Goal: Task Accomplishment & Management: Manage account settings

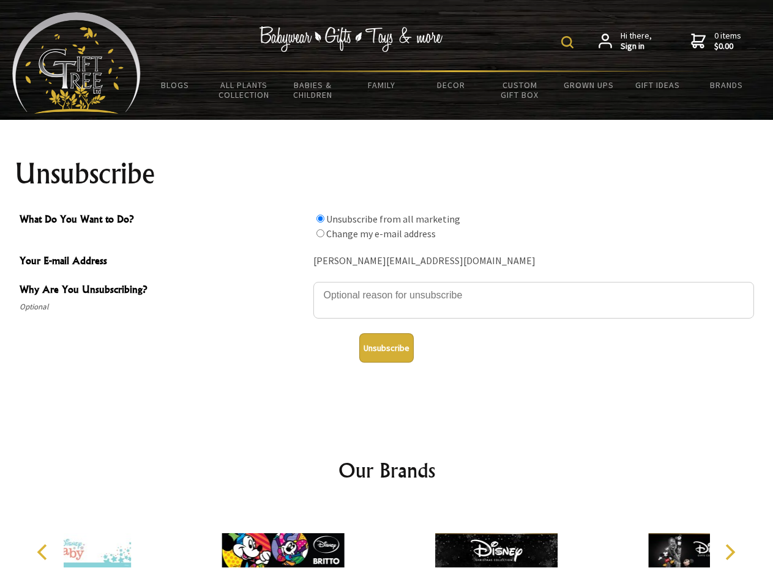
click at [569, 42] on img at bounding box center [567, 42] width 12 height 12
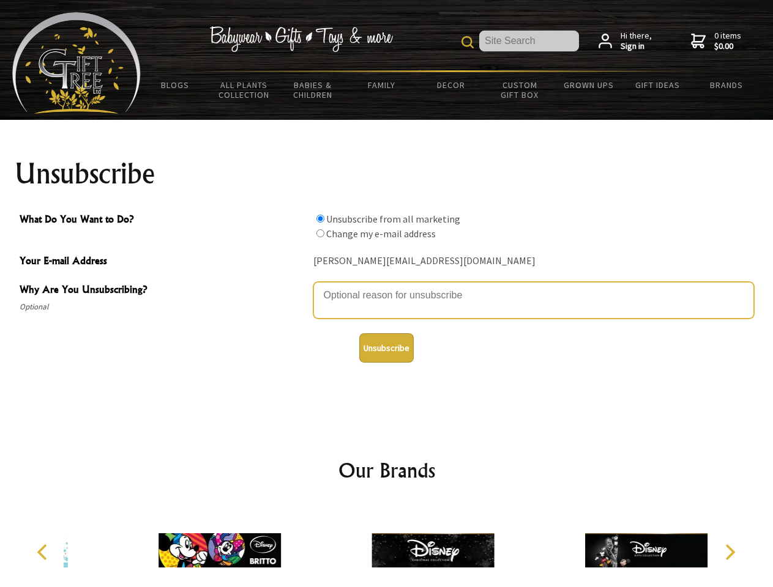
click at [387, 286] on textarea "Why Are You Unsubscribing?" at bounding box center [533, 300] width 441 height 37
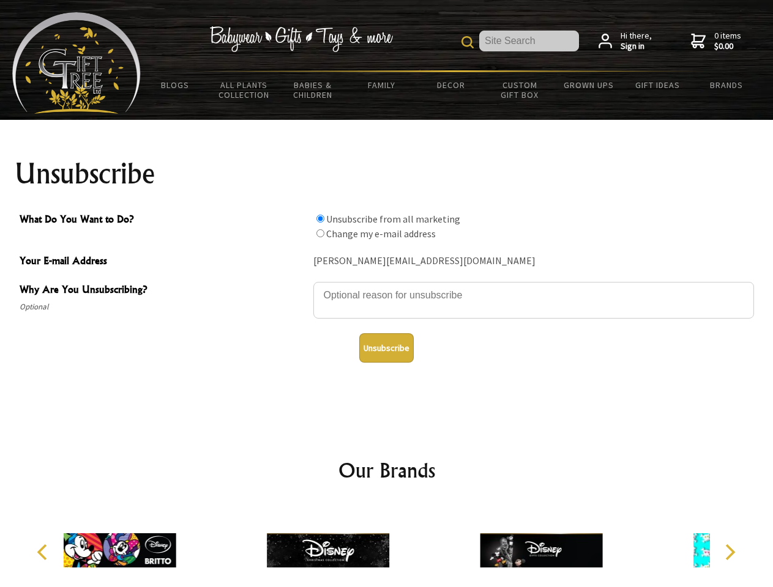
click at [320, 218] on input "What Do You Want to Do?" at bounding box center [320, 219] width 8 height 8
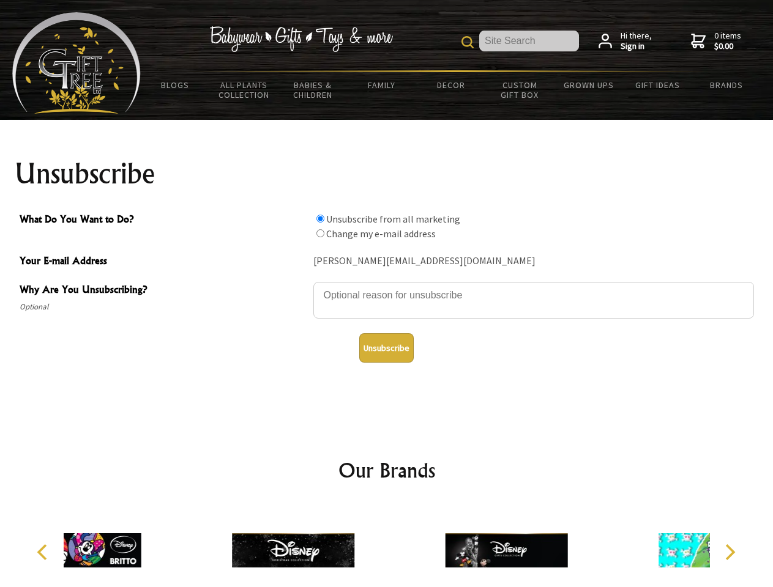
click at [320, 233] on input "What Do You Want to Do?" at bounding box center [320, 233] width 8 height 8
radio input "true"
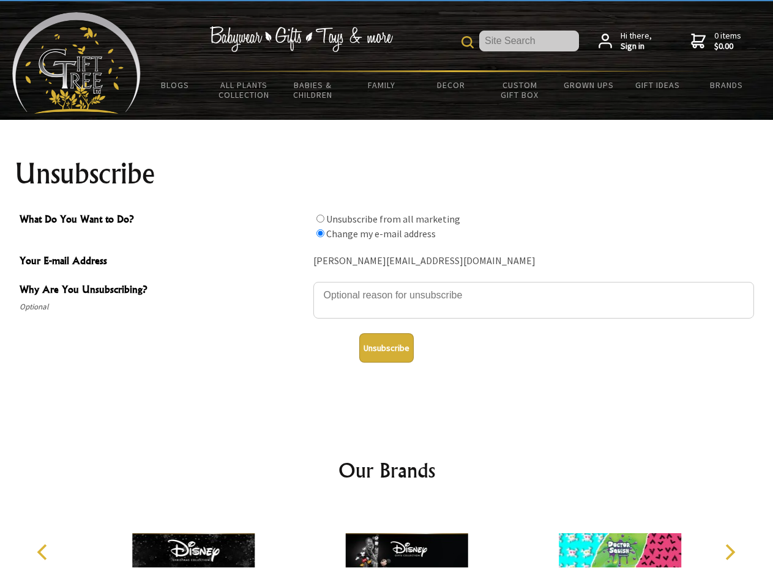
click at [386, 348] on button "Unsubscribe" at bounding box center [386, 348] width 54 height 29
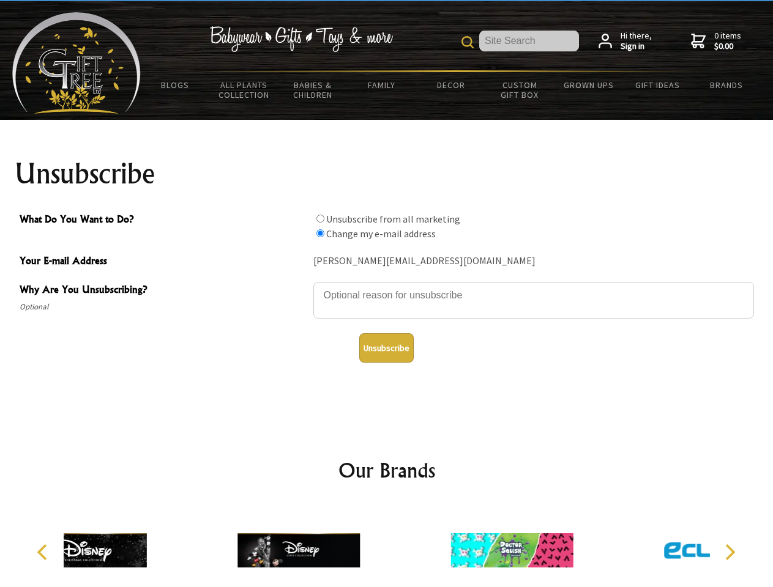
click at [387, 546] on div at bounding box center [298, 552] width 213 height 95
click at [44, 553] on icon "Previous" at bounding box center [43, 553] width 16 height 16
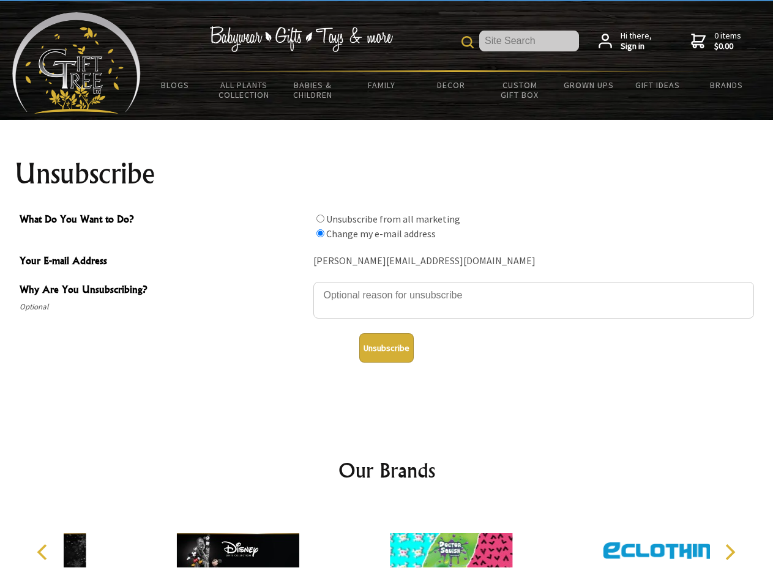
click at [729, 553] on icon "Next" at bounding box center [729, 553] width 16 height 16
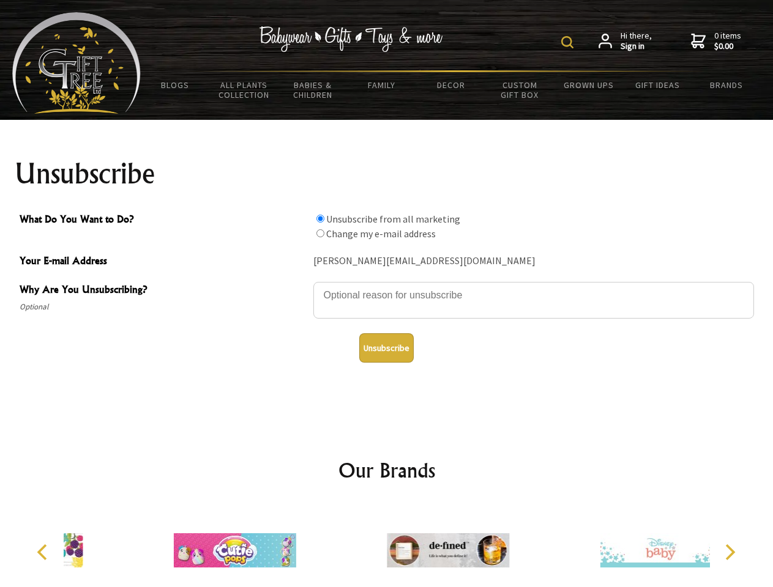
click at [569, 42] on img at bounding box center [567, 42] width 12 height 12
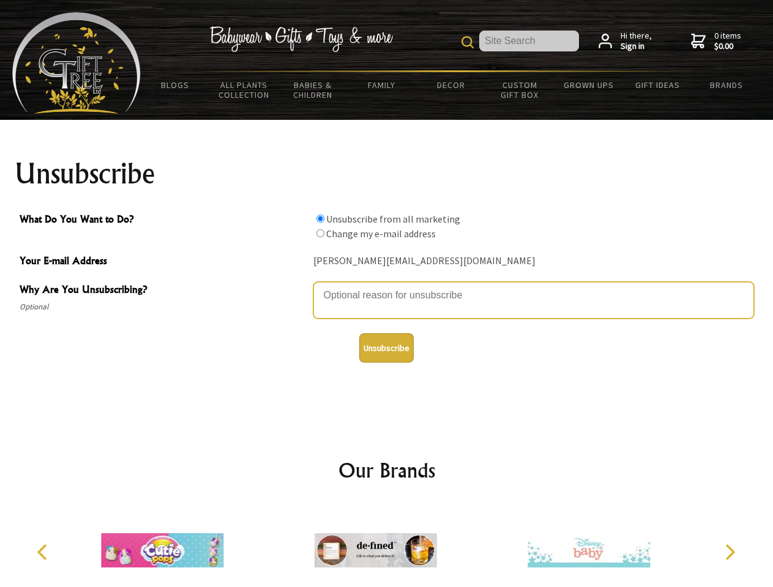
click at [387, 286] on textarea "Why Are You Unsubscribing?" at bounding box center [533, 300] width 441 height 37
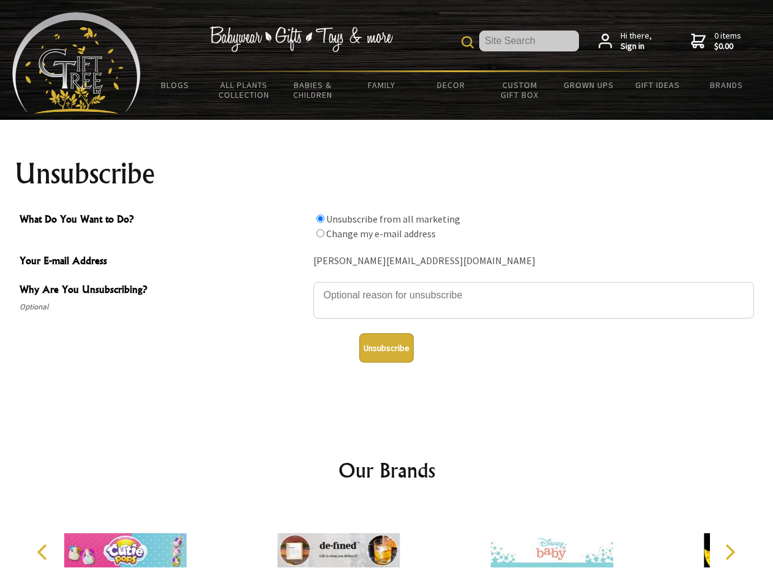
click at [320, 218] on input "What Do You Want to Do?" at bounding box center [320, 219] width 8 height 8
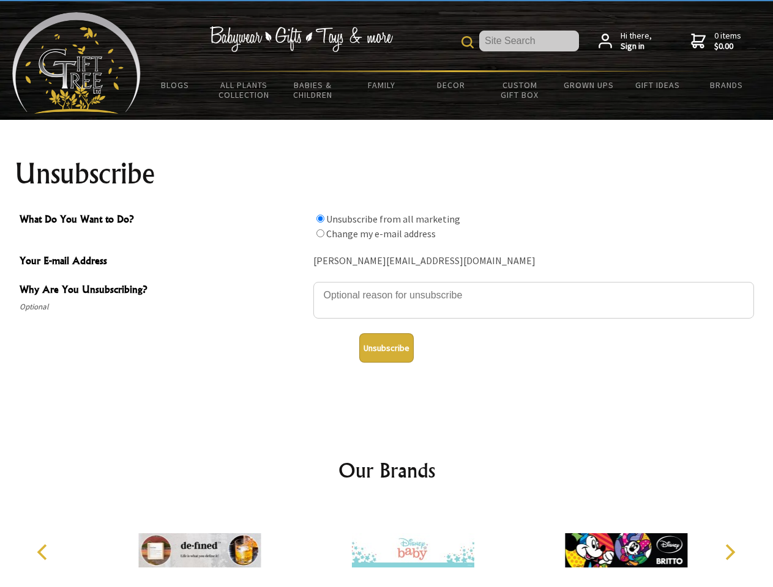
click at [320, 233] on input "What Do You Want to Do?" at bounding box center [320, 233] width 8 height 8
radio input "true"
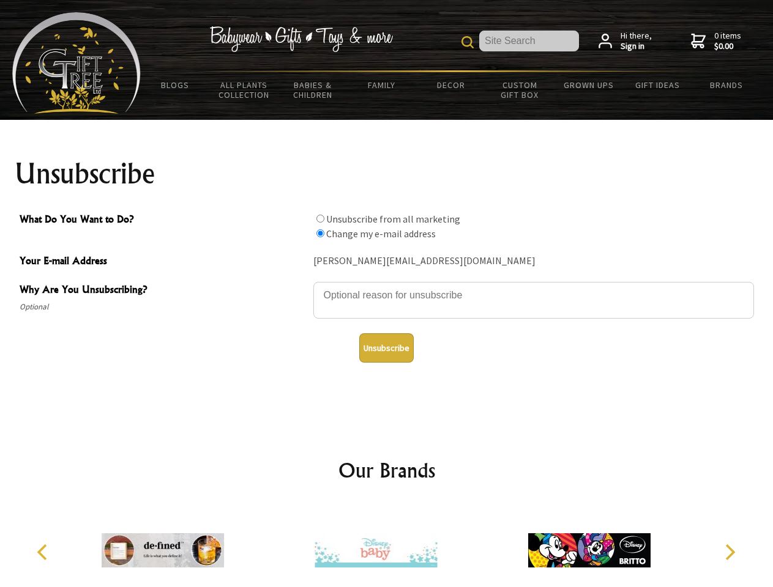
click at [386, 348] on button "Unsubscribe" at bounding box center [386, 348] width 54 height 29
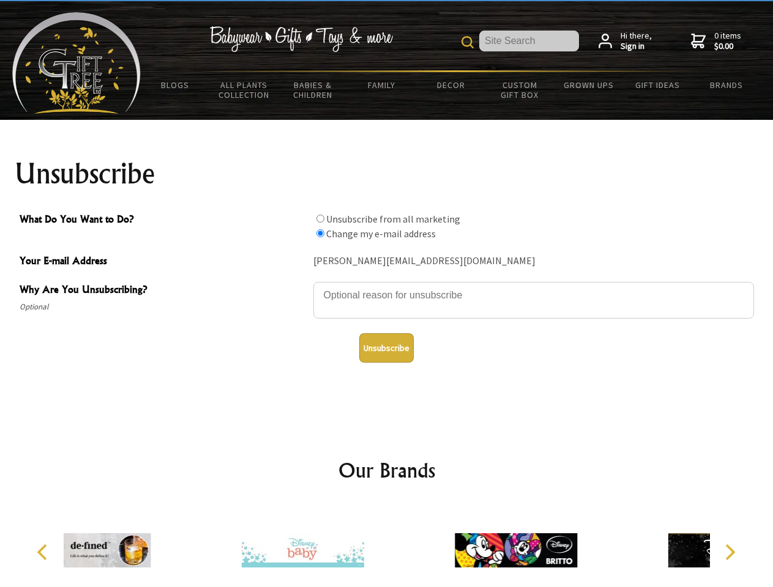
click at [387, 546] on div at bounding box center [302, 552] width 213 height 95
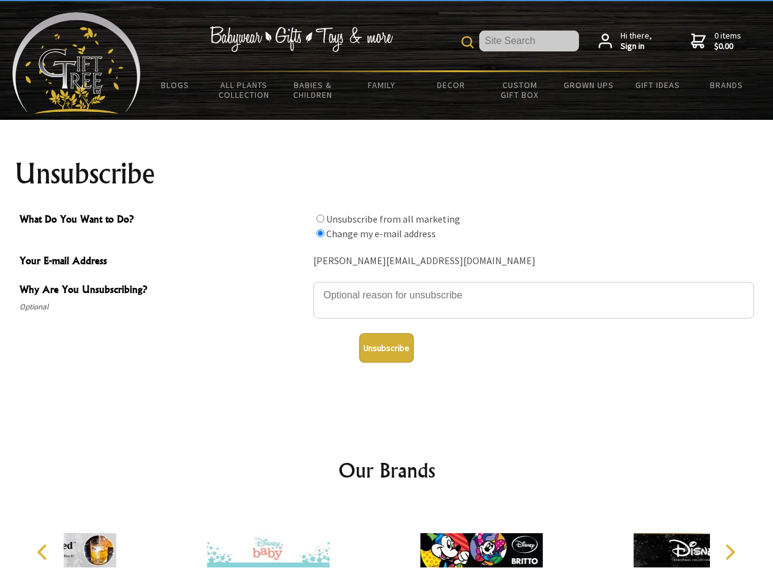
click at [44, 553] on icon "Previous" at bounding box center [43, 553] width 16 height 16
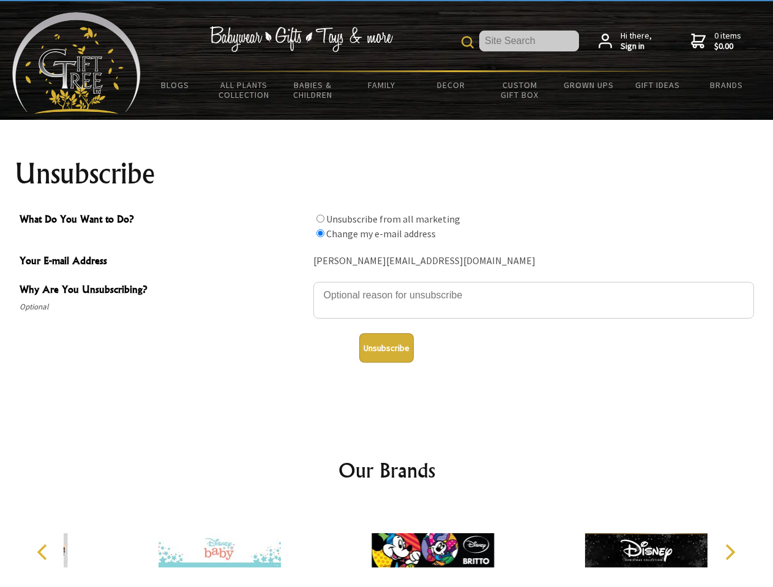
click at [729, 553] on icon "Next" at bounding box center [729, 553] width 16 height 16
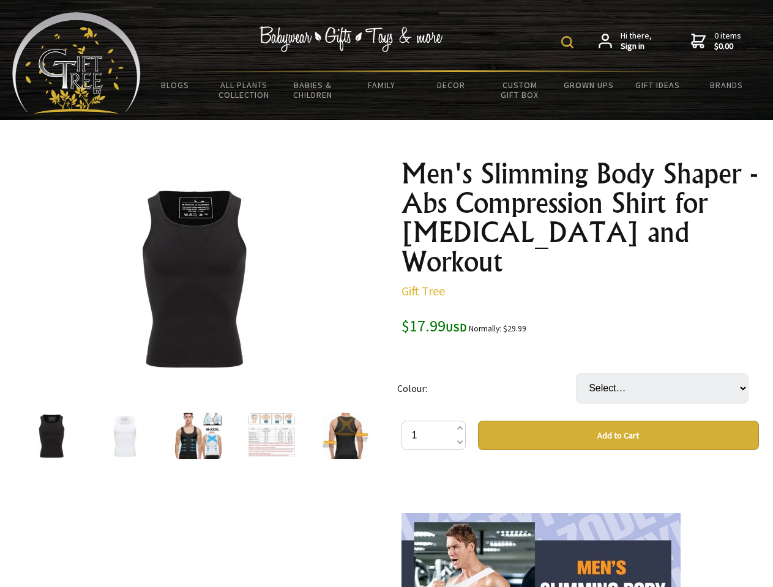
click at [569, 42] on img at bounding box center [567, 42] width 12 height 12
